Goal: Transaction & Acquisition: Purchase product/service

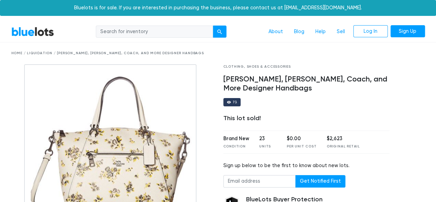
click at [132, 33] on input "search" at bounding box center [154, 32] width 117 height 12
click at [93, 52] on div "Home / Liquidation / Kate Spade, Michael Kors, Coach, and More Designer Handbags" at bounding box center [218, 53] width 414 height 5
click at [143, 32] on input "search" at bounding box center [154, 32] width 117 height 12
type input "handbags"
click at [213, 26] on button "submit" at bounding box center [220, 32] width 14 height 12
